Goal: Information Seeking & Learning: Learn about a topic

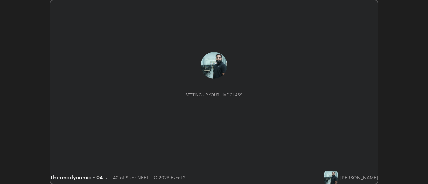
scroll to position [184, 428]
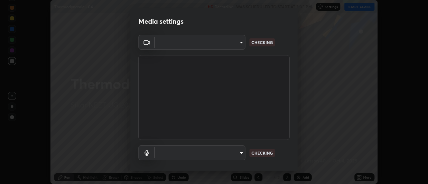
type input "a5cdc83613c3bae9a0318ea4cc03bb6affda8ba727544137782433a3cbd06d6b"
type input "27ff7ea4bcab7c166599bc59855cb4a89d9f848e3ef646327d1c78b5180da64e"
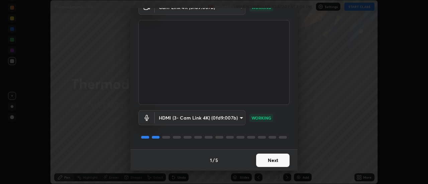
click at [276, 165] on button "Next" at bounding box center [272, 160] width 33 height 13
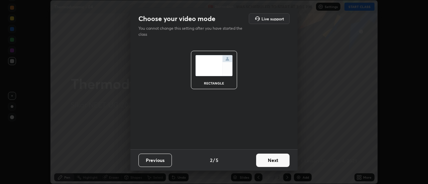
scroll to position [0, 0]
click at [278, 164] on button "Next" at bounding box center [272, 160] width 33 height 13
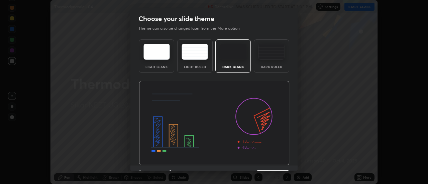
scroll to position [16, 0]
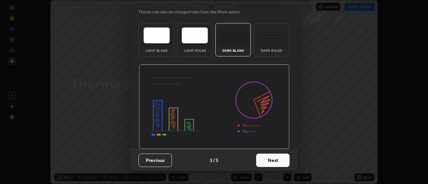
click at [278, 161] on button "Next" at bounding box center [272, 160] width 33 height 13
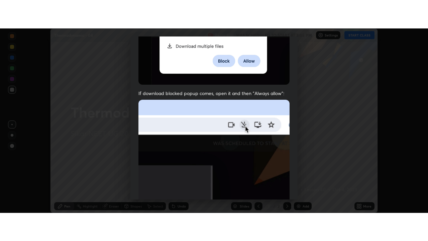
scroll to position [172, 0]
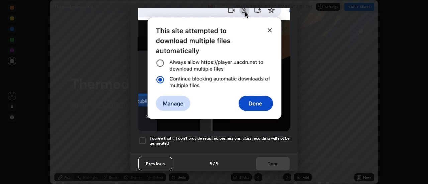
click at [275, 141] on h5 "I agree that if I don't provide required permissions, class recording will not …" at bounding box center [220, 141] width 140 height 10
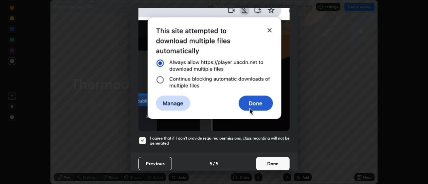
click at [272, 163] on button "Done" at bounding box center [272, 163] width 33 height 13
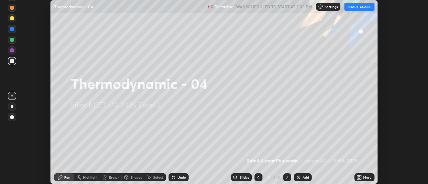
click at [359, 6] on button "START CLASS" at bounding box center [360, 7] width 30 height 8
click at [358, 177] on icon at bounding box center [358, 177] width 2 height 2
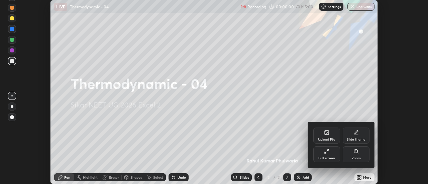
click at [327, 152] on icon at bounding box center [326, 151] width 5 height 5
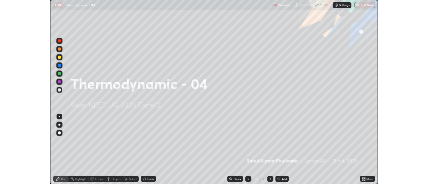
scroll to position [241, 428]
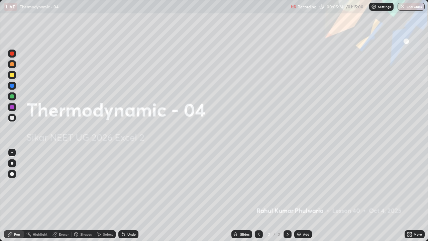
click at [298, 184] on img at bounding box center [298, 233] width 5 height 5
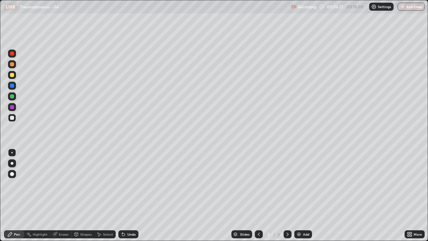
click at [64, 184] on div "Eraser" at bounding box center [64, 233] width 10 height 3
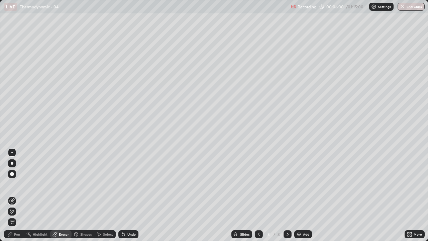
click at [18, 184] on div "Pen" at bounding box center [17, 233] width 6 height 3
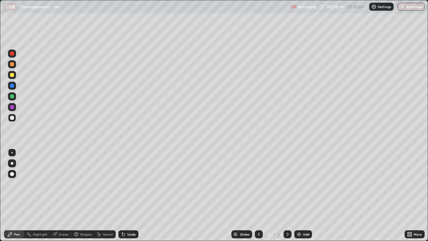
click at [297, 184] on img at bounding box center [298, 233] width 5 height 5
click at [64, 184] on div "Eraser" at bounding box center [64, 233] width 10 height 3
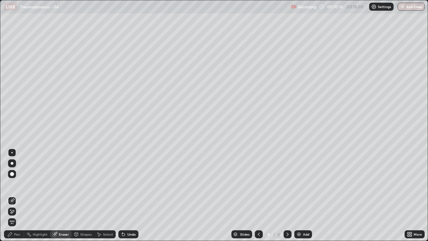
click at [19, 184] on div "Pen" at bounding box center [14, 234] width 20 height 8
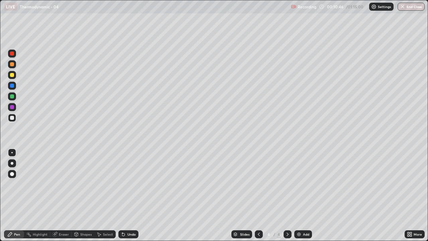
click at [258, 184] on icon at bounding box center [259, 233] width 2 height 3
click at [287, 184] on icon at bounding box center [287, 233] width 5 height 5
click at [63, 184] on div "Eraser" at bounding box center [60, 234] width 21 height 8
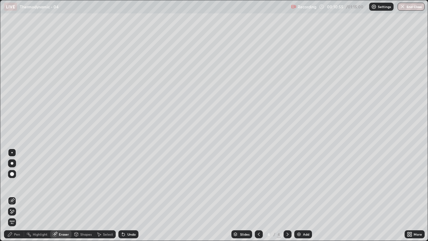
click at [20, 184] on div "Pen" at bounding box center [14, 234] width 20 height 8
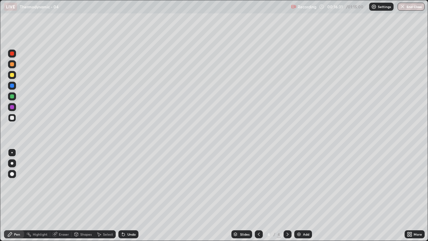
click at [299, 184] on img at bounding box center [298, 233] width 5 height 5
click at [300, 184] on img at bounding box center [298, 233] width 5 height 5
click at [258, 184] on icon at bounding box center [258, 233] width 5 height 5
click at [257, 184] on icon at bounding box center [258, 233] width 5 height 5
click at [255, 184] on div at bounding box center [259, 234] width 8 height 8
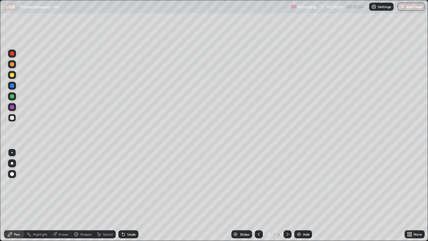
click at [287, 184] on icon at bounding box center [287, 233] width 5 height 5
click at [287, 184] on icon at bounding box center [288, 233] width 2 height 3
click at [62, 184] on div "Eraser" at bounding box center [64, 233] width 10 height 3
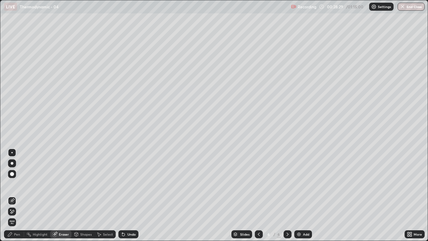
click at [15, 184] on div "Pen" at bounding box center [17, 233] width 6 height 3
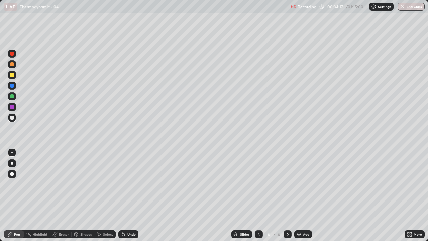
click at [298, 184] on img at bounding box center [298, 233] width 5 height 5
click at [296, 184] on img at bounding box center [298, 233] width 5 height 5
click at [302, 184] on div "Add" at bounding box center [303, 234] width 18 height 8
click at [15, 75] on div at bounding box center [12, 75] width 8 height 8
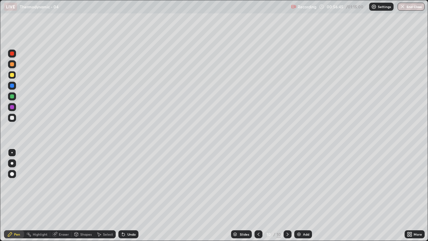
click at [11, 118] on div at bounding box center [12, 118] width 4 height 4
click at [301, 184] on div "Add" at bounding box center [303, 234] width 18 height 8
click at [66, 184] on div "Eraser" at bounding box center [60, 234] width 21 height 8
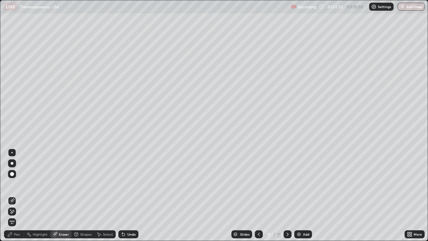
click at [20, 184] on div "Pen" at bounding box center [14, 234] width 20 height 8
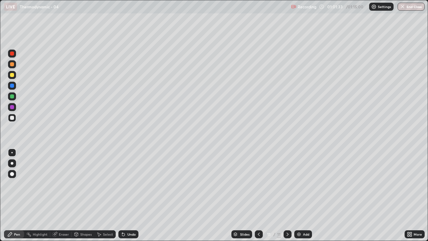
click at [10, 77] on div at bounding box center [12, 75] width 8 height 8
click at [126, 184] on div "Undo" at bounding box center [128, 234] width 20 height 8
click at [129, 184] on div "Undo" at bounding box center [131, 233] width 8 height 3
click at [130, 184] on div "Undo" at bounding box center [128, 234] width 20 height 8
click at [131, 184] on div "Undo" at bounding box center [128, 234] width 20 height 8
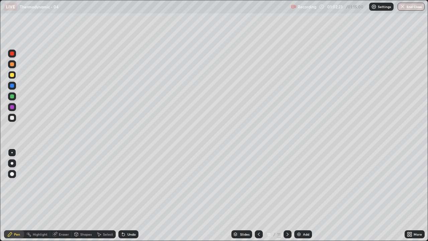
click at [13, 119] on div at bounding box center [12, 118] width 4 height 4
click at [15, 74] on div at bounding box center [12, 75] width 8 height 8
click at [65, 184] on div "Eraser" at bounding box center [64, 233] width 10 height 3
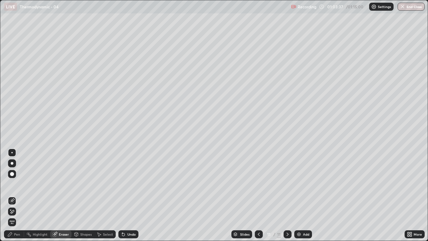
click at [18, 184] on div "Pen" at bounding box center [14, 234] width 20 height 8
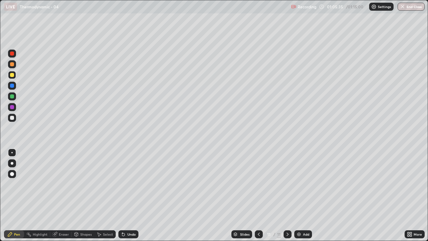
click at [405, 6] on img "button" at bounding box center [402, 6] width 5 height 5
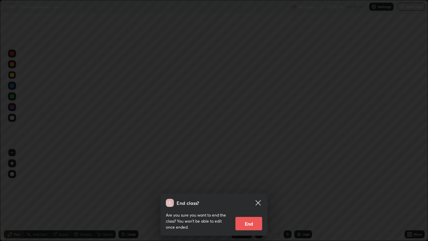
click at [253, 184] on button "End" at bounding box center [249, 223] width 27 height 13
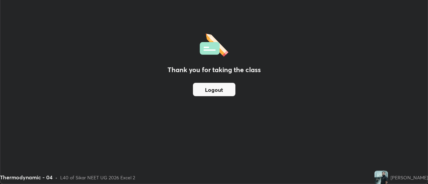
scroll to position [33269, 33025]
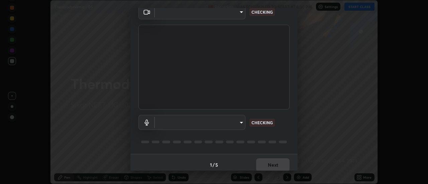
scroll to position [35, 0]
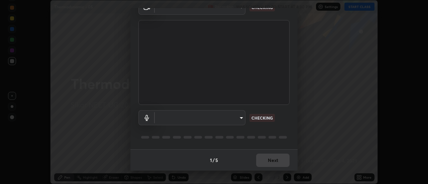
type input "a5cdc83613c3bae9a0318ea4cc03bb6affda8ba727544137782433a3cbd06d6b"
type input "27ff7ea4bcab7c166599bc59855cb4a89d9f848e3ef646327d1c78b5180da64e"
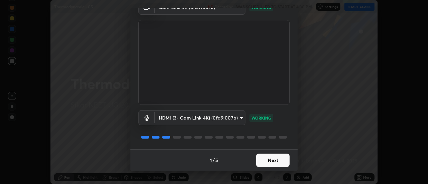
click at [270, 159] on button "Next" at bounding box center [272, 160] width 33 height 13
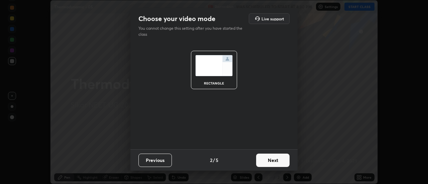
scroll to position [0, 0]
click at [273, 157] on button "Next" at bounding box center [272, 160] width 33 height 13
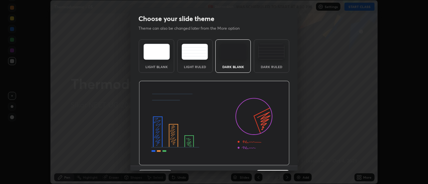
scroll to position [16, 0]
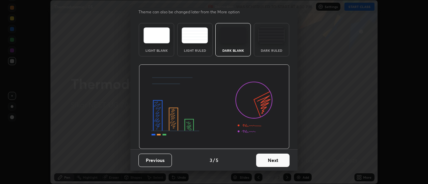
click at [277, 163] on button "Next" at bounding box center [272, 160] width 33 height 13
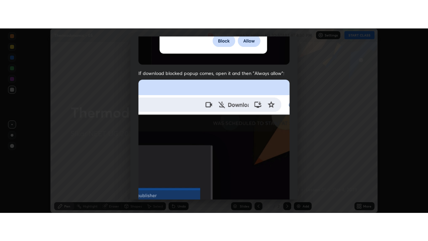
scroll to position [172, 0]
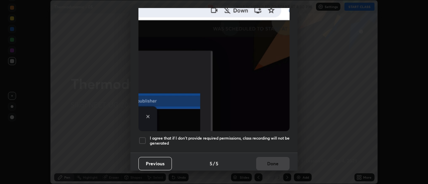
click at [284, 138] on h5 "I agree that if I don't provide required permissions, class recording will not …" at bounding box center [220, 141] width 140 height 10
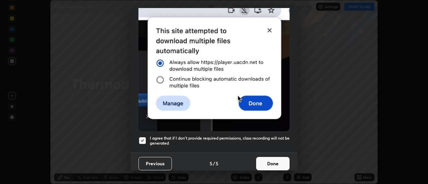
click at [274, 163] on button "Done" at bounding box center [272, 163] width 33 height 13
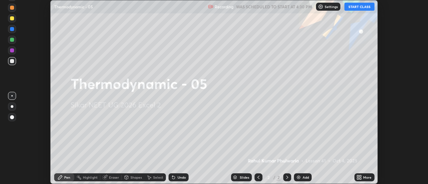
click at [361, 4] on button "START CLASS" at bounding box center [360, 7] width 30 height 8
click at [358, 179] on icon at bounding box center [358, 179] width 2 height 2
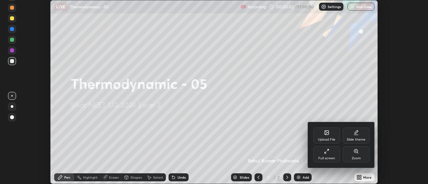
click at [328, 155] on div "Full screen" at bounding box center [326, 155] width 27 height 16
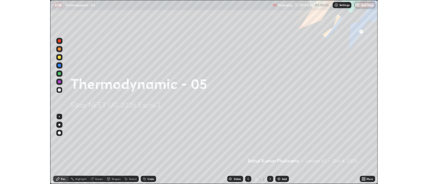
scroll to position [241, 428]
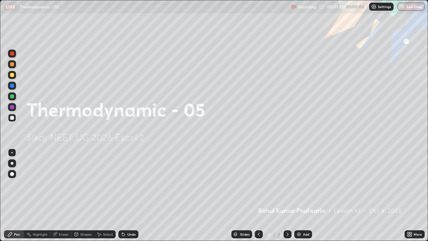
click at [295, 184] on div "Add" at bounding box center [303, 234] width 18 height 8
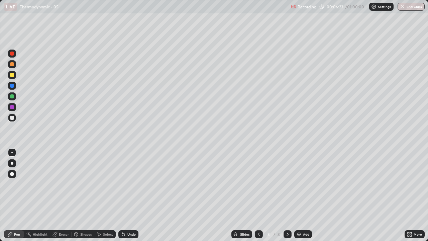
click at [300, 184] on img at bounding box center [298, 233] width 5 height 5
click at [61, 184] on div "Eraser" at bounding box center [64, 233] width 10 height 3
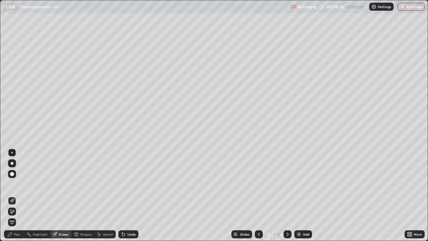
click at [17, 184] on div "Pen" at bounding box center [17, 233] width 6 height 3
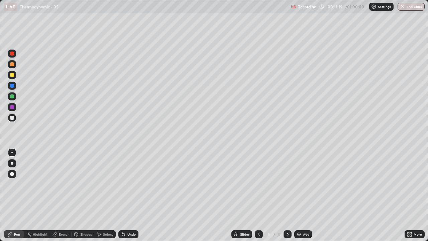
click at [299, 184] on img at bounding box center [298, 233] width 5 height 5
click at [298, 184] on img at bounding box center [298, 233] width 5 height 5
click at [11, 74] on div at bounding box center [12, 75] width 4 height 4
click at [10, 119] on div at bounding box center [12, 118] width 8 height 8
click at [300, 184] on img at bounding box center [298, 233] width 5 height 5
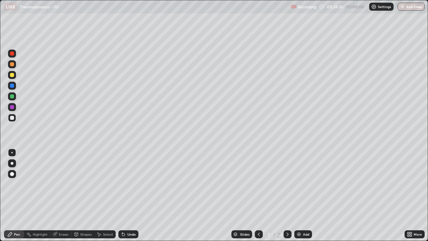
click at [298, 184] on img at bounding box center [298, 233] width 5 height 5
click at [299, 184] on img at bounding box center [298, 233] width 5 height 5
click at [13, 119] on div at bounding box center [12, 118] width 4 height 4
click at [299, 184] on img at bounding box center [298, 233] width 5 height 5
click at [302, 184] on div "Add" at bounding box center [303, 234] width 18 height 8
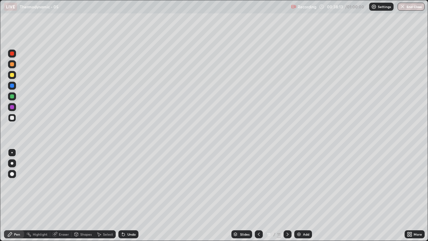
click at [64, 184] on div "Eraser" at bounding box center [64, 233] width 10 height 3
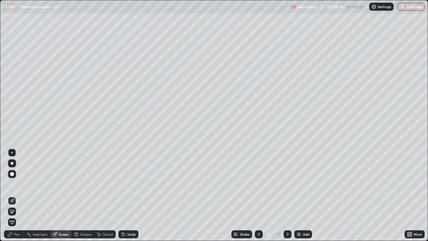
click at [17, 184] on div "Pen" at bounding box center [14, 234] width 20 height 8
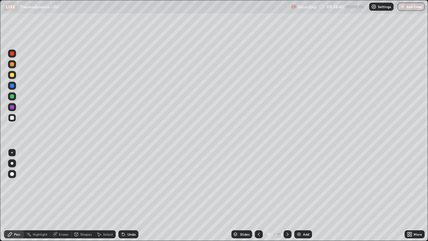
click at [65, 184] on div "Eraser" at bounding box center [64, 233] width 10 height 3
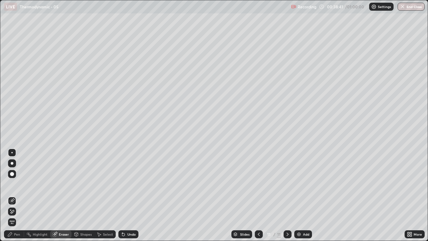
click at [16, 184] on div "Pen" at bounding box center [17, 233] width 6 height 3
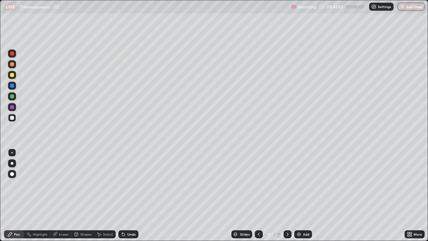
click at [304, 184] on div "Add" at bounding box center [306, 233] width 6 height 3
click at [410, 6] on button "End Class" at bounding box center [411, 7] width 27 height 8
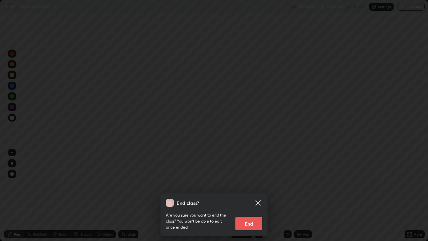
click at [254, 184] on button "End" at bounding box center [249, 223] width 27 height 13
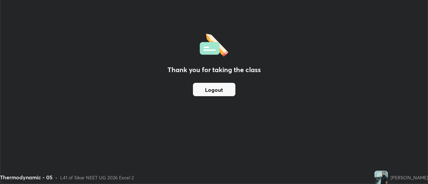
scroll to position [33269, 33025]
